Goal: Transaction & Acquisition: Purchase product/service

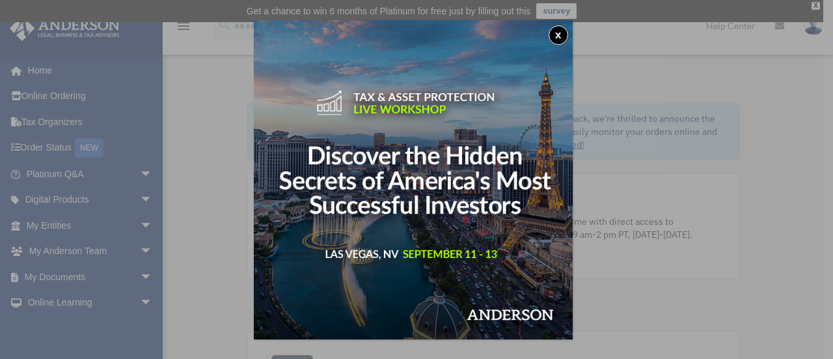
click at [561, 36] on button "x" at bounding box center [559, 35] width 20 height 20
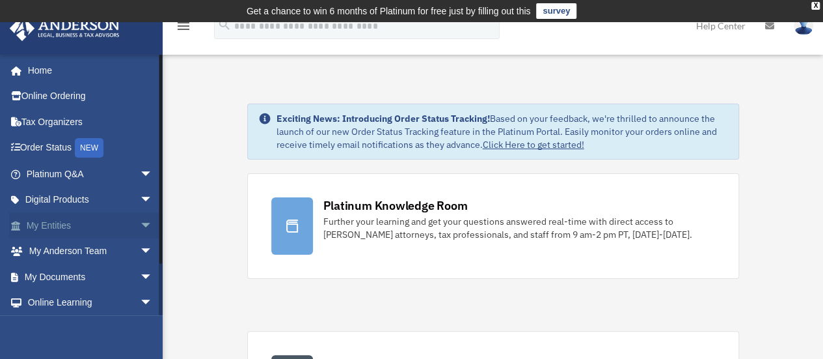
scroll to position [54, 0]
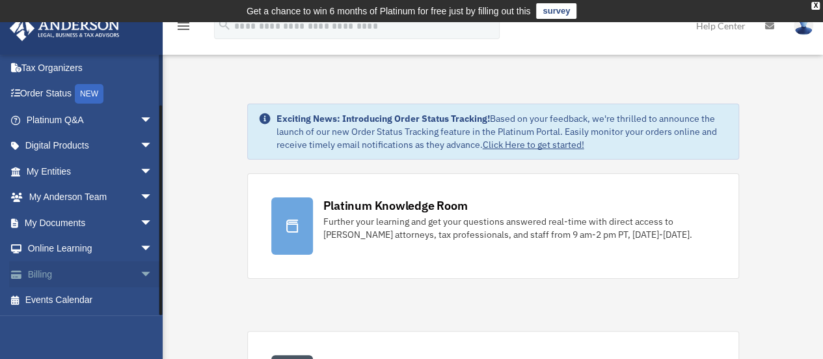
click at [52, 267] on link "Billing arrow_drop_down" at bounding box center [90, 274] width 163 height 26
click at [74, 275] on link "Billing arrow_drop_down" at bounding box center [90, 274] width 163 height 26
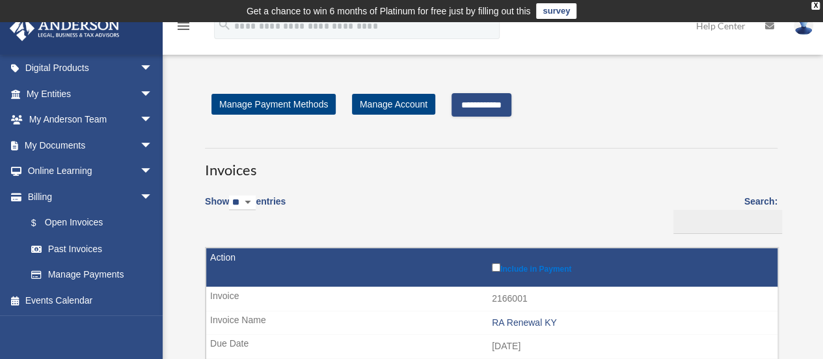
click at [482, 111] on input "**********" at bounding box center [482, 104] width 60 height 23
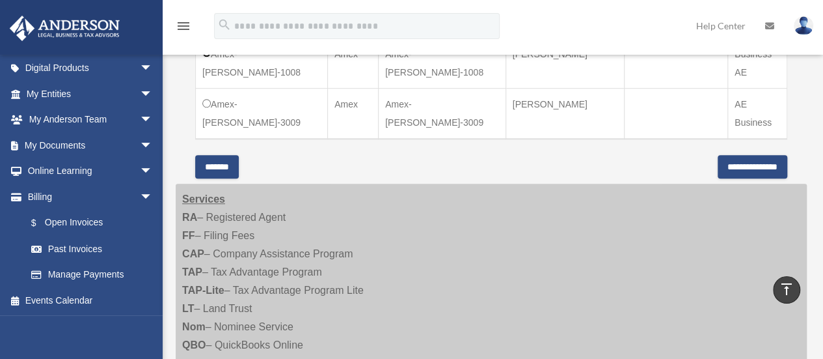
scroll to position [441, 0]
